Goal: Task Accomplishment & Management: Manage account settings

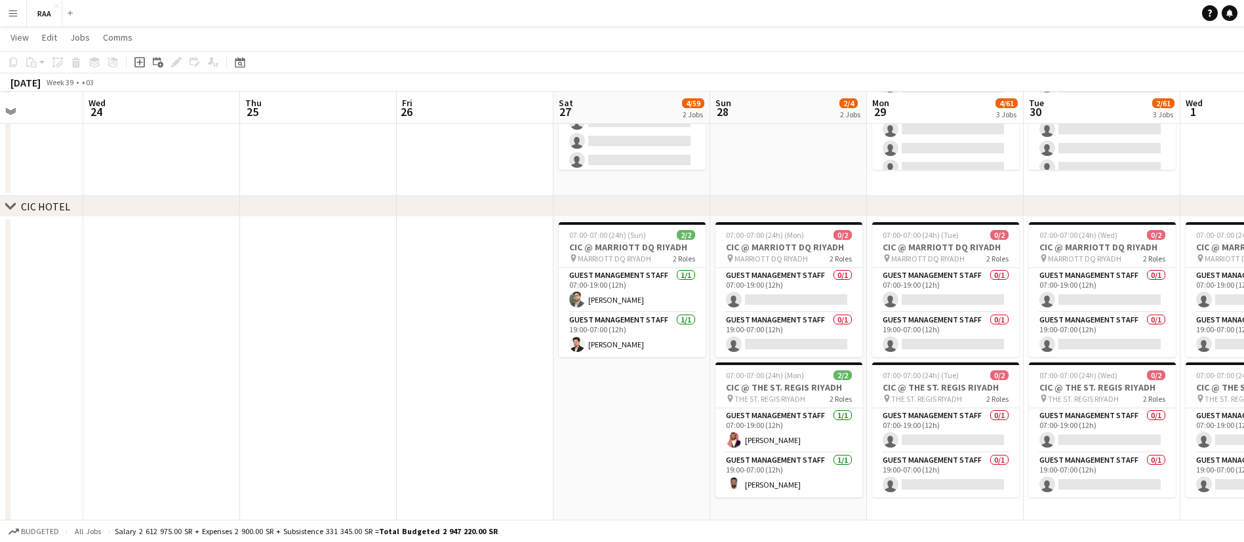
scroll to position [177, 0]
click at [790, 466] on app-card-role "Guest Management Staff 1/1 19:00-07:00 (12h) Saleh Gafer" at bounding box center [789, 475] width 147 height 45
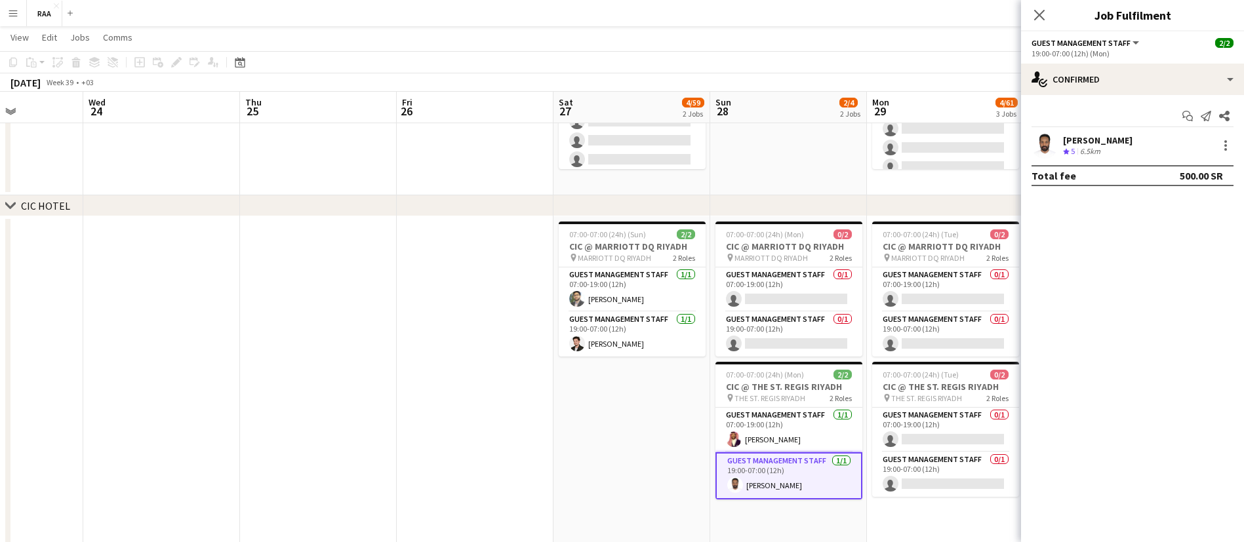
click at [1139, 152] on div "Saleh Gafer Crew rating 5 6.5km" at bounding box center [1132, 146] width 223 height 26
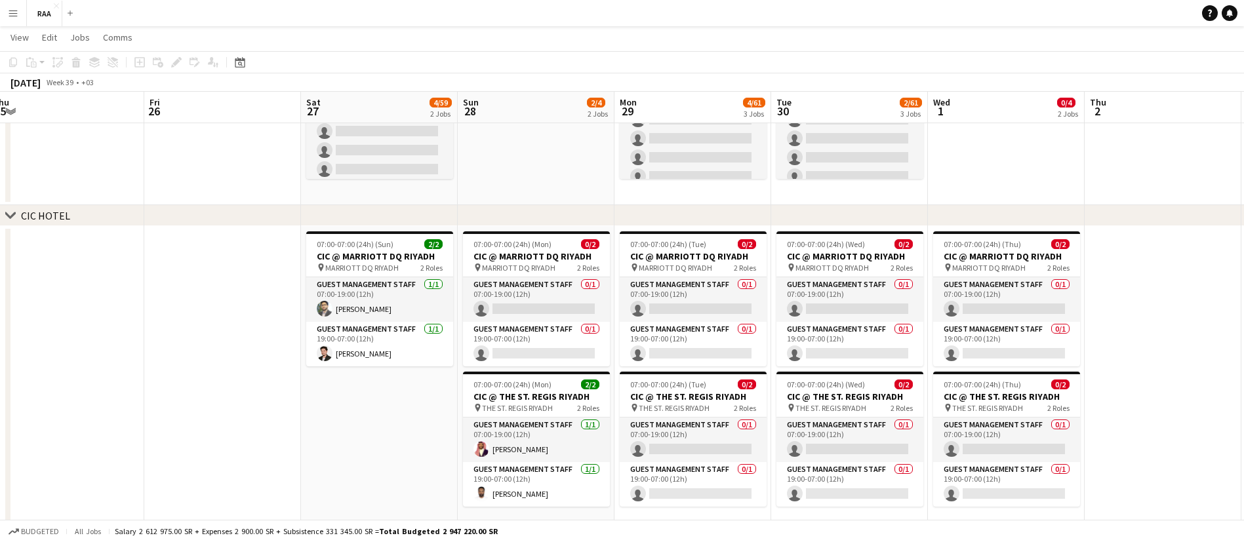
scroll to position [169, 0]
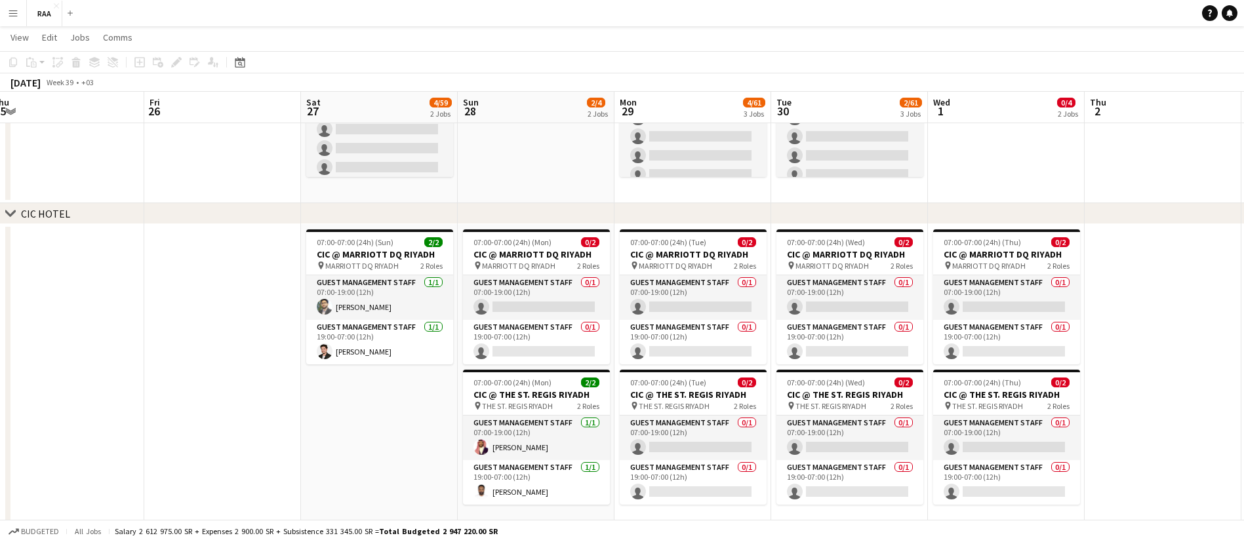
click at [1009, 222] on div "chevron-right [GEOGRAPHIC_DATA]" at bounding box center [622, 213] width 1244 height 21
